Goal: Ask a question

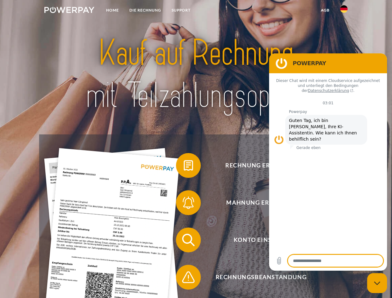
click at [69, 11] on img at bounding box center [69, 10] width 50 height 6
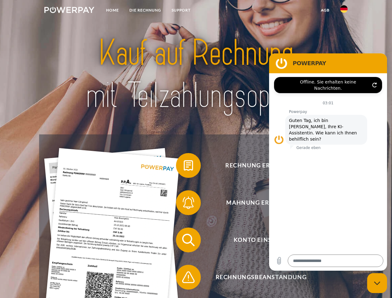
click at [344, 11] on img at bounding box center [344, 8] width 7 height 7
click at [325, 10] on link "agb" at bounding box center [325, 10] width 19 height 11
click at [184, 167] on span at bounding box center [179, 165] width 31 height 31
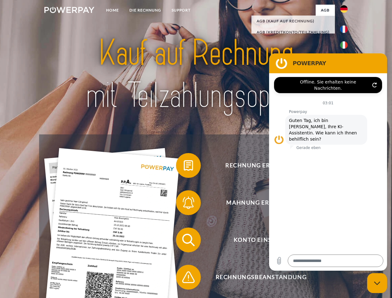
click at [184, 204] on span at bounding box center [179, 202] width 31 height 31
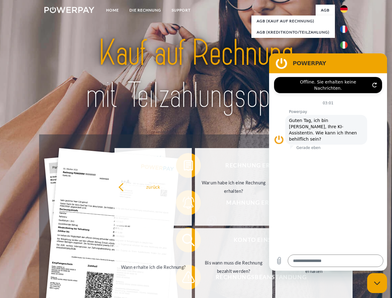
click at [195, 241] on link "Bis wann muss die Rechnung bezahlt werden?" at bounding box center [233, 267] width 77 height 78
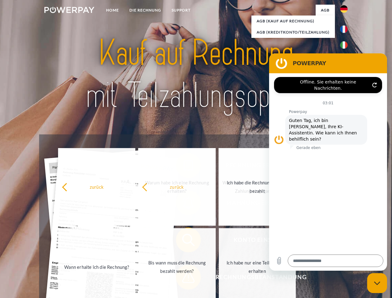
click at [184, 279] on span at bounding box center [179, 277] width 31 height 31
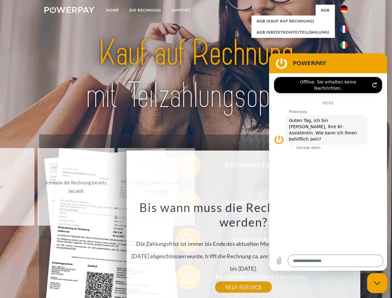
click at [377, 283] on icon "Messaging-Fenster schließen" at bounding box center [377, 283] width 7 height 4
type textarea "*"
